Goal: Task Accomplishment & Management: Manage account settings

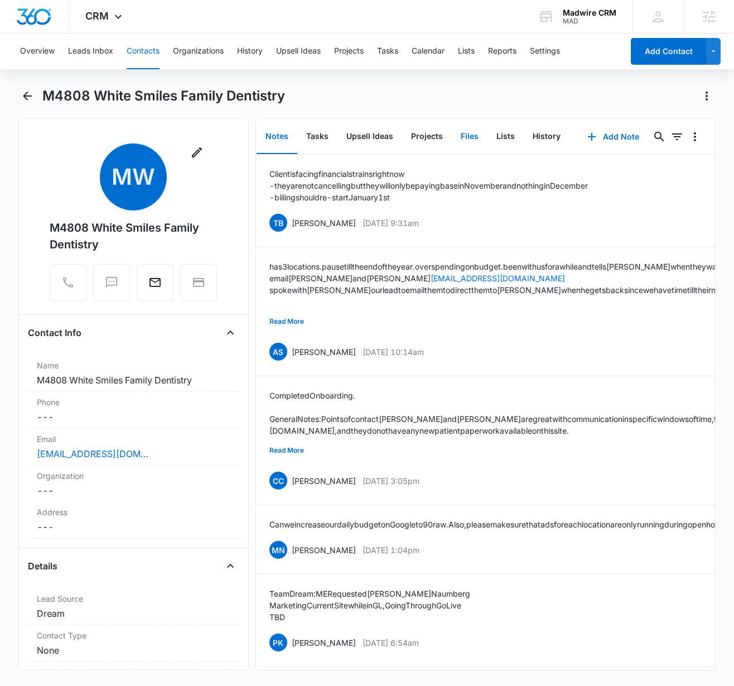
click at [469, 131] on button "Files" at bounding box center [470, 136] width 36 height 35
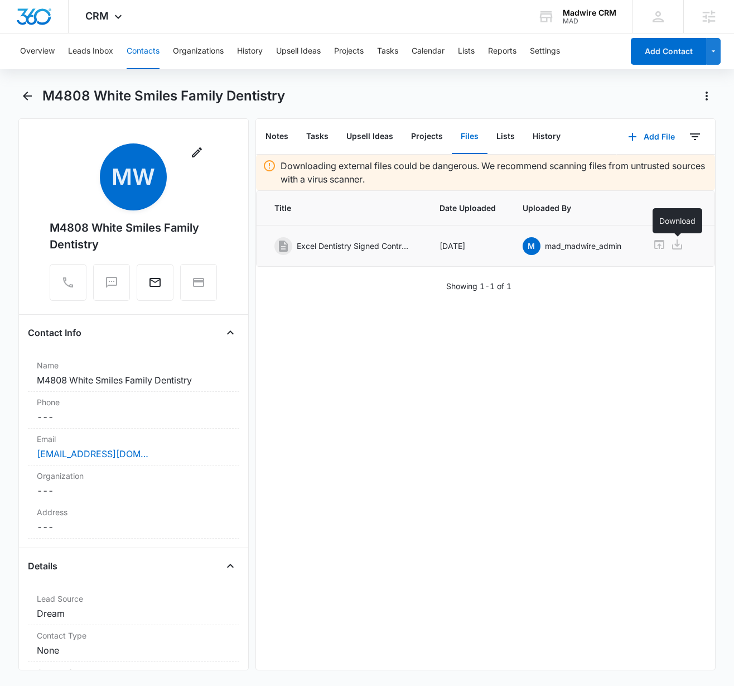
click at [679, 245] on icon at bounding box center [677, 244] width 10 height 10
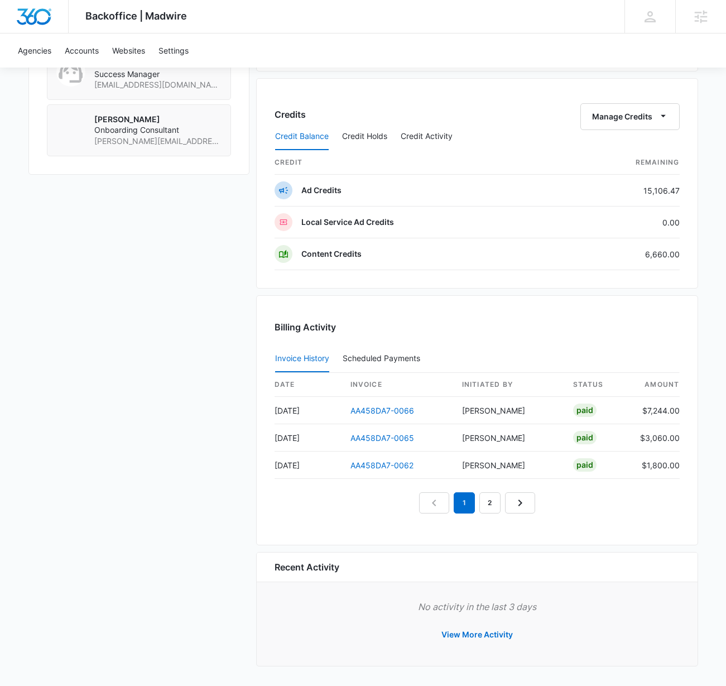
scroll to position [882, 0]
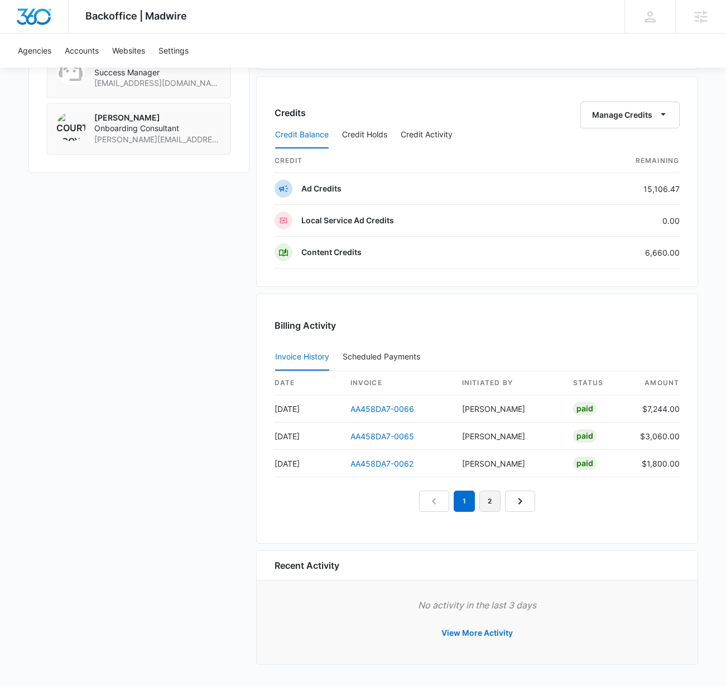
click at [489, 503] on link "2" at bounding box center [489, 501] width 21 height 21
click at [503, 502] on link "3" at bounding box center [502, 501] width 21 height 21
click at [465, 503] on link "2" at bounding box center [464, 501] width 21 height 21
click at [465, 503] on em "2" at bounding box center [464, 501] width 21 height 21
click at [443, 501] on link "1" at bounding box center [438, 501] width 21 height 21
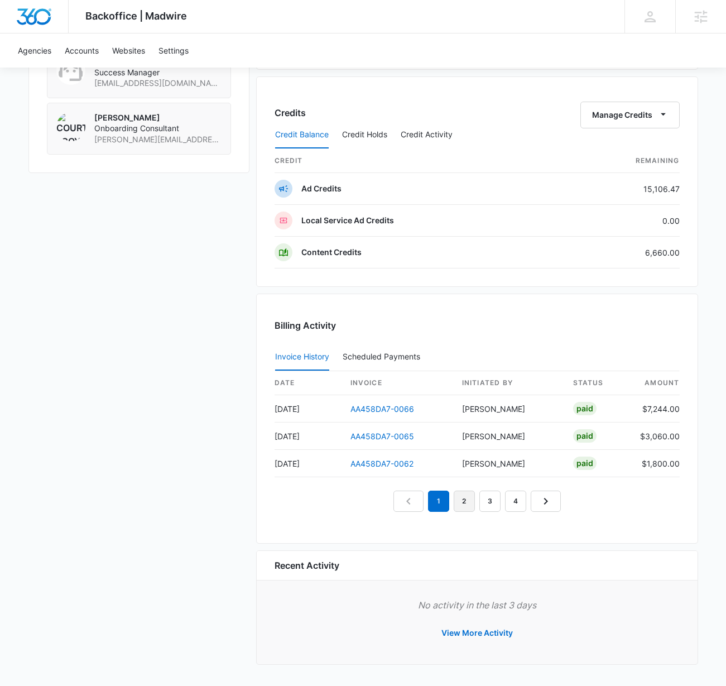
click at [463, 500] on link "2" at bounding box center [464, 501] width 21 height 21
click at [501, 498] on nav "1 2 3 4" at bounding box center [476, 501] width 167 height 21
click at [497, 500] on link "3" at bounding box center [489, 501] width 21 height 21
click at [513, 504] on link "4" at bounding box center [515, 501] width 21 height 21
click at [427, 502] on link "1" at bounding box center [425, 501] width 21 height 21
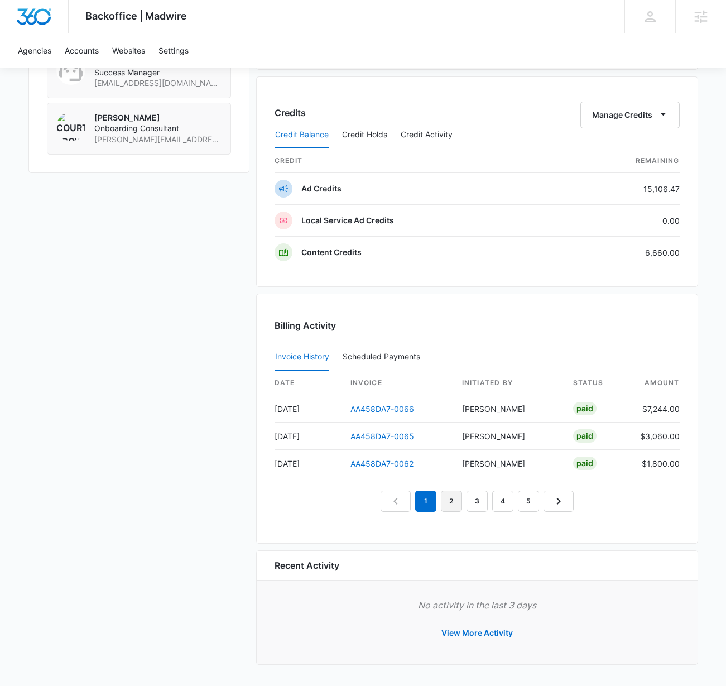
click at [450, 496] on link "2" at bounding box center [451, 501] width 21 height 21
click at [478, 499] on link "3" at bounding box center [477, 501] width 21 height 21
click at [450, 501] on link "2" at bounding box center [451, 501] width 21 height 21
click at [587, 553] on div "Recent Activity" at bounding box center [477, 566] width 441 height 30
